Goal: Book appointment/travel/reservation

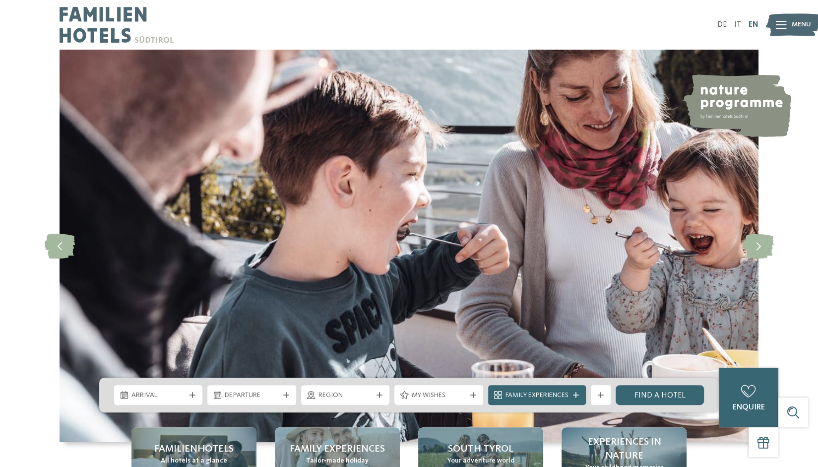
click at [756, 24] on link "EN" at bounding box center [753, 25] width 10 height 8
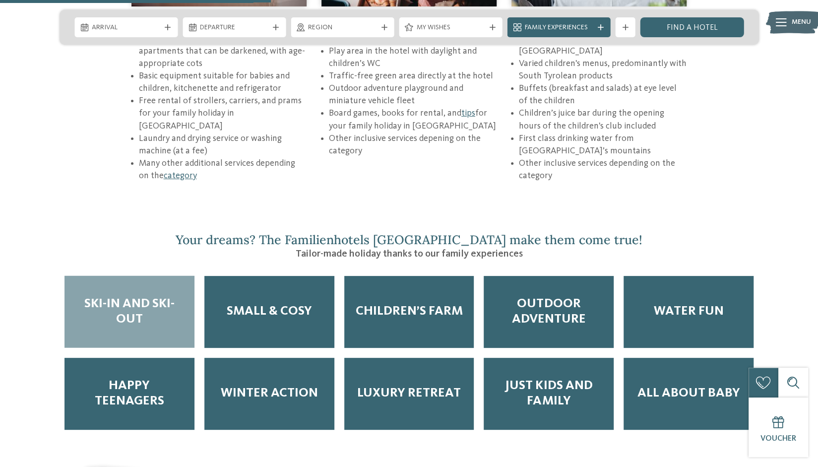
scroll to position [1557, 0]
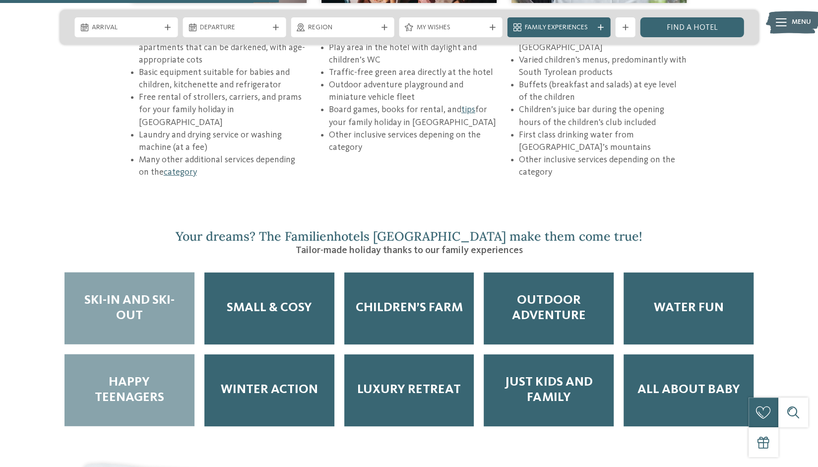
click at [145, 354] on div "Happy Teenagers" at bounding box center [129, 390] width 130 height 72
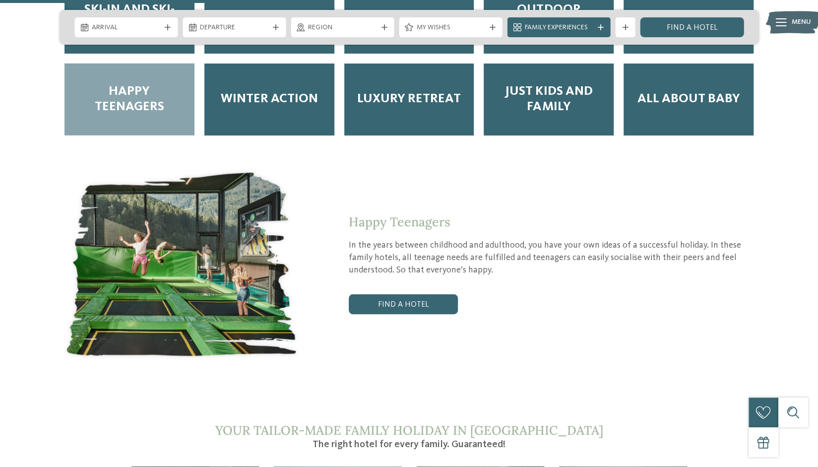
scroll to position [1907, 0]
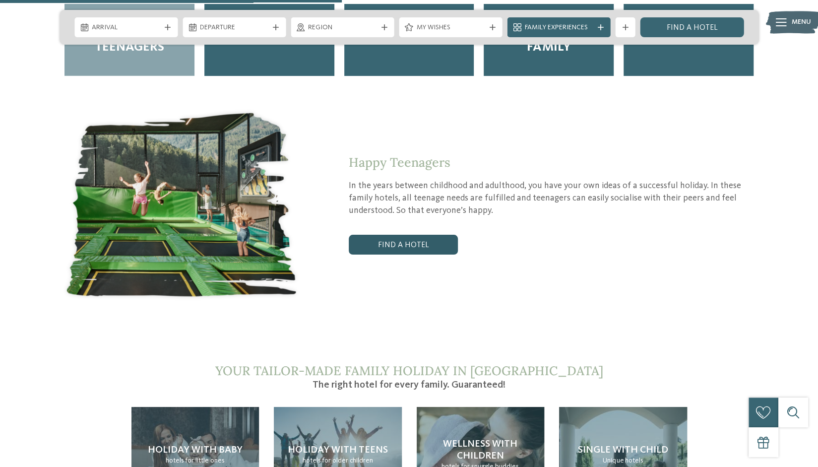
click at [389, 235] on link "Find a hotel" at bounding box center [403, 245] width 109 height 20
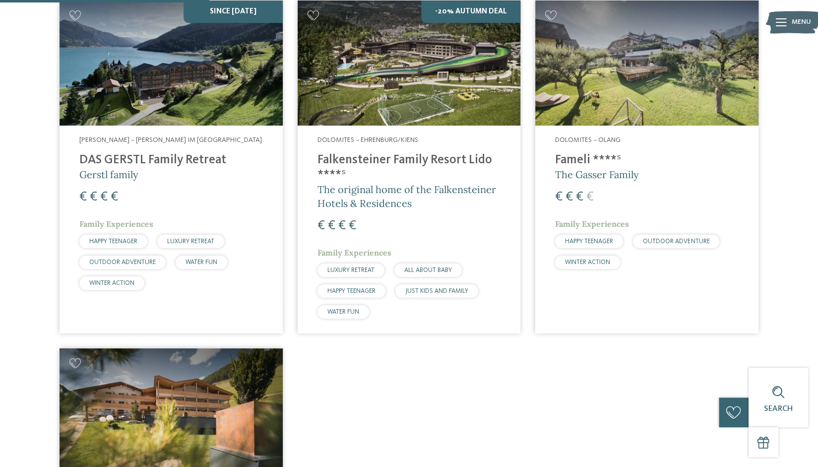
scroll to position [275, 0]
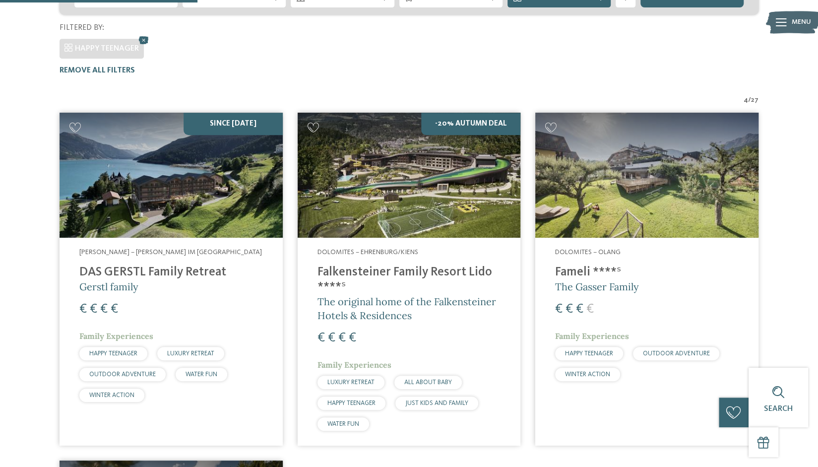
click at [427, 152] on img at bounding box center [409, 175] width 223 height 125
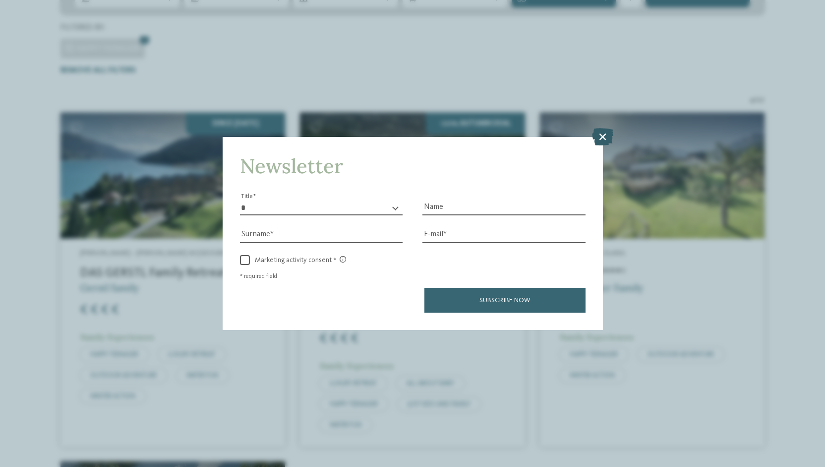
click at [603, 136] on icon at bounding box center [602, 136] width 21 height 17
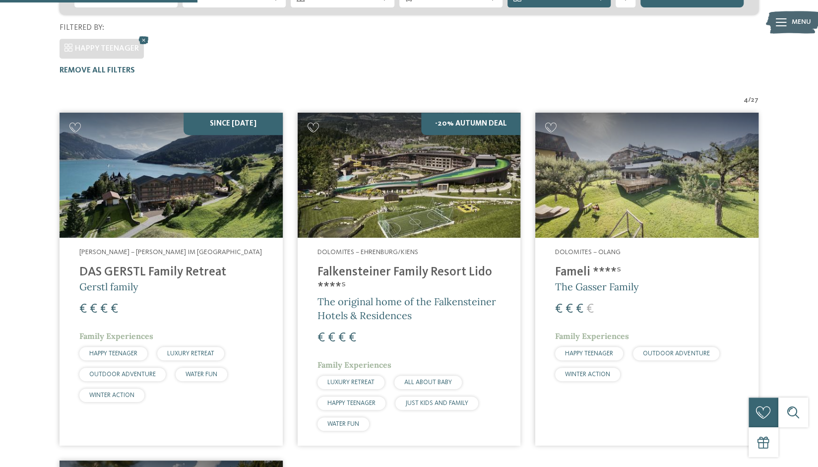
click at [413, 269] on h4 "Falkensteiner Family Resort Lido ****ˢ" at bounding box center [408, 280] width 183 height 30
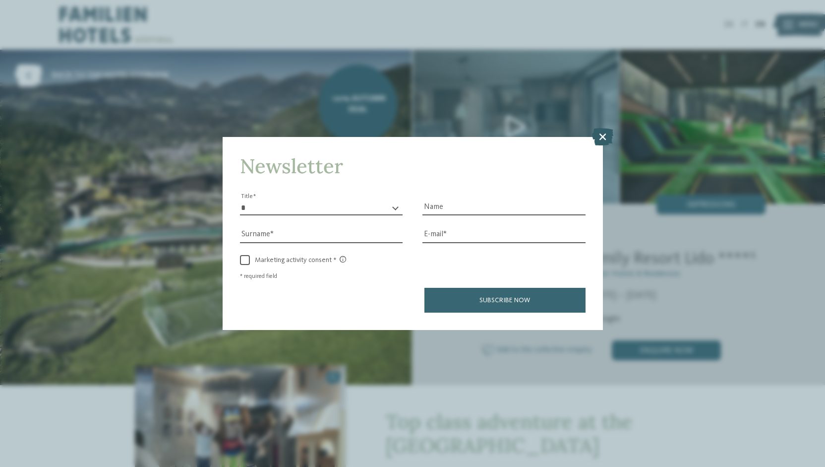
click at [599, 135] on icon at bounding box center [602, 136] width 21 height 17
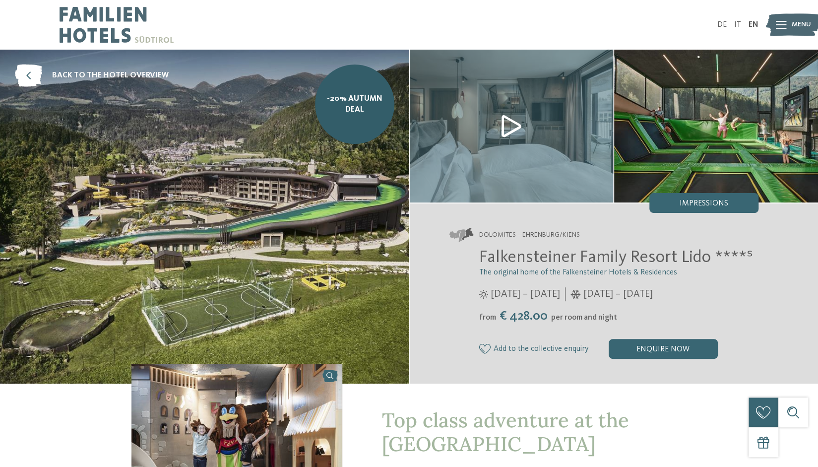
drag, startPoint x: 515, startPoint y: 135, endPoint x: 507, endPoint y: 127, distance: 10.9
click at [507, 127] on img at bounding box center [512, 126] width 204 height 153
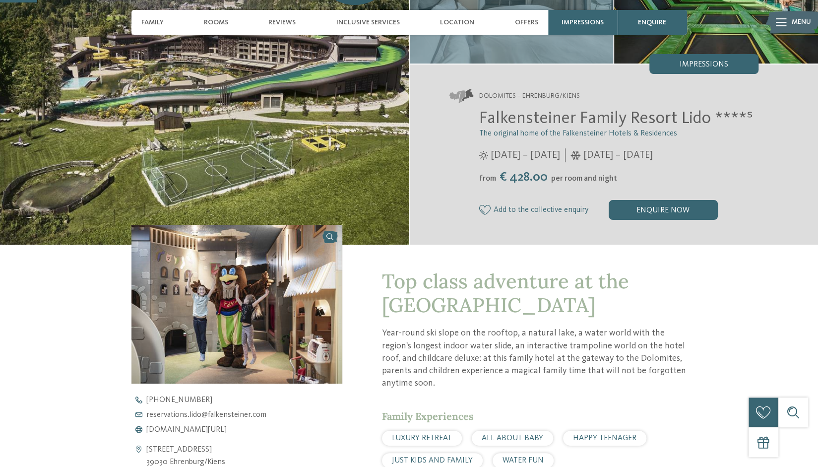
scroll to position [153, 0]
